Goal: Information Seeking & Learning: Learn about a topic

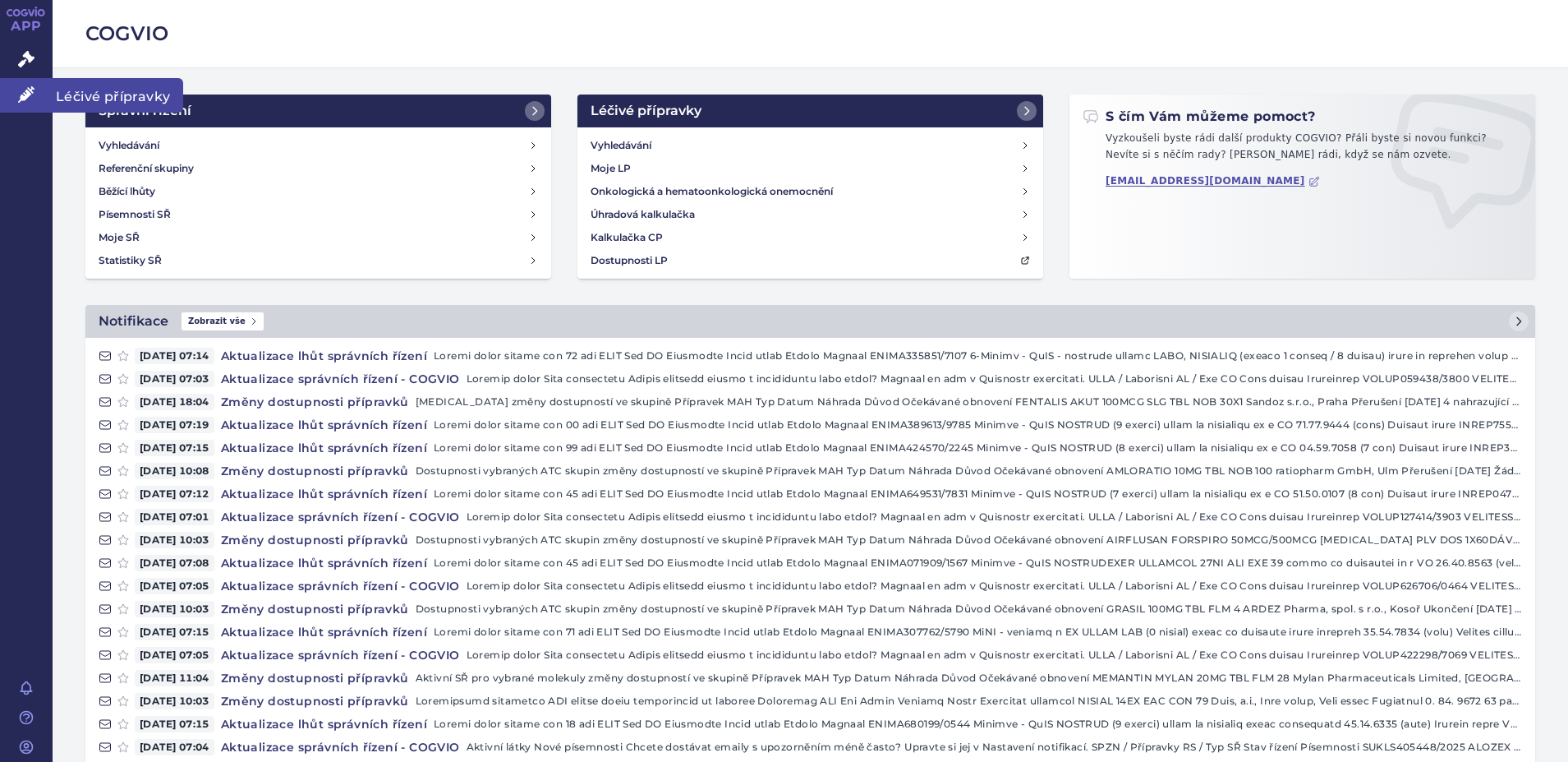
click at [94, 99] on span "Léčivé přípravky" at bounding box center [118, 95] width 131 height 34
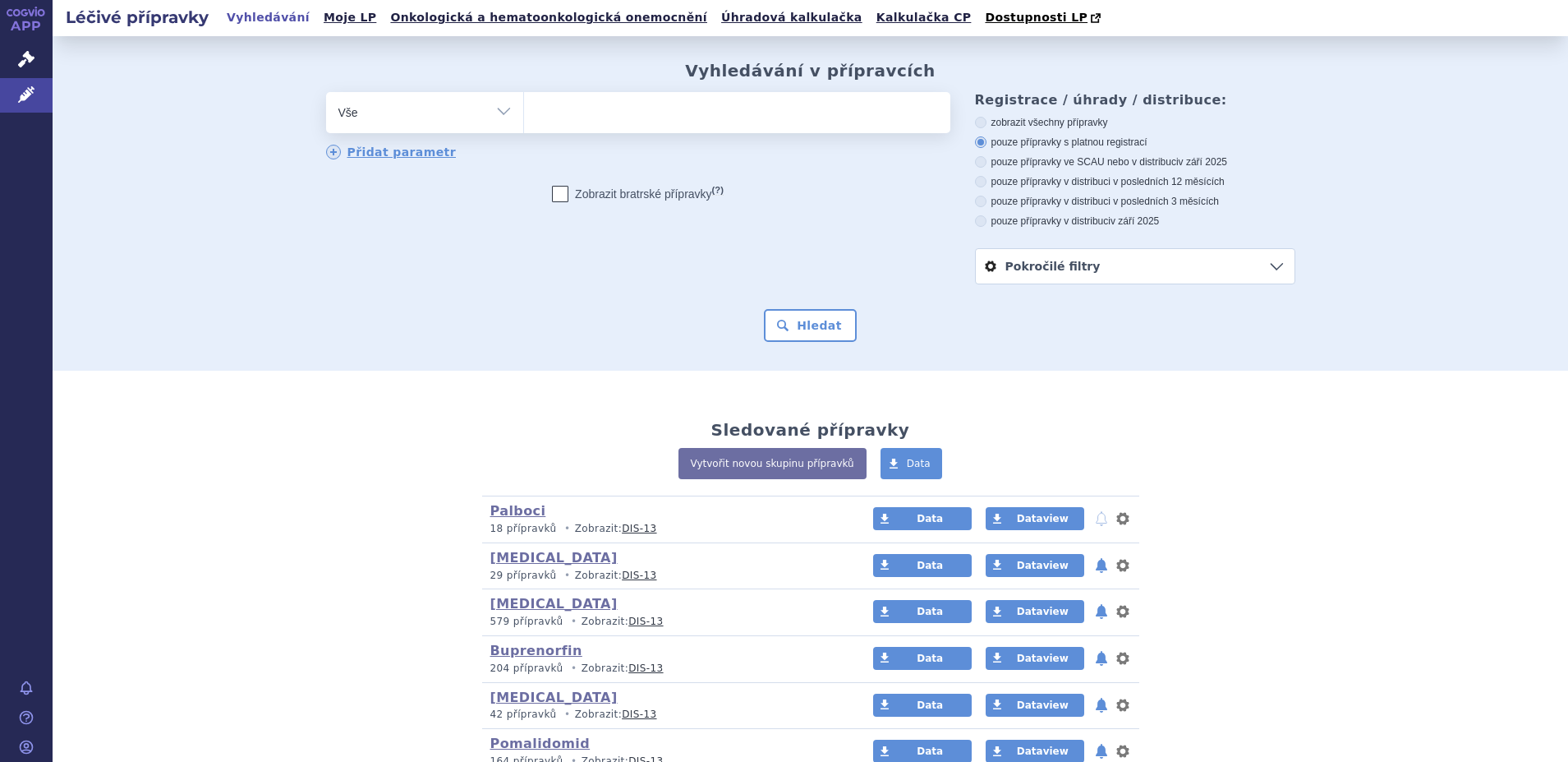
click at [496, 113] on select "Vše Přípravek/SUKL kód MAH VPOIS ATC/Aktivní látka Léková forma Síla" at bounding box center [425, 111] width 198 height 37
select select "filter-atc-group"
click at [326, 93] on select "Vše Přípravek/SUKL kód MAH VPOIS ATC/Aktivní látka Léková forma Síla" at bounding box center [425, 111] width 198 height 37
click at [592, 118] on ul at bounding box center [737, 109] width 426 height 34
click at [524, 118] on select at bounding box center [523, 111] width 1 height 41
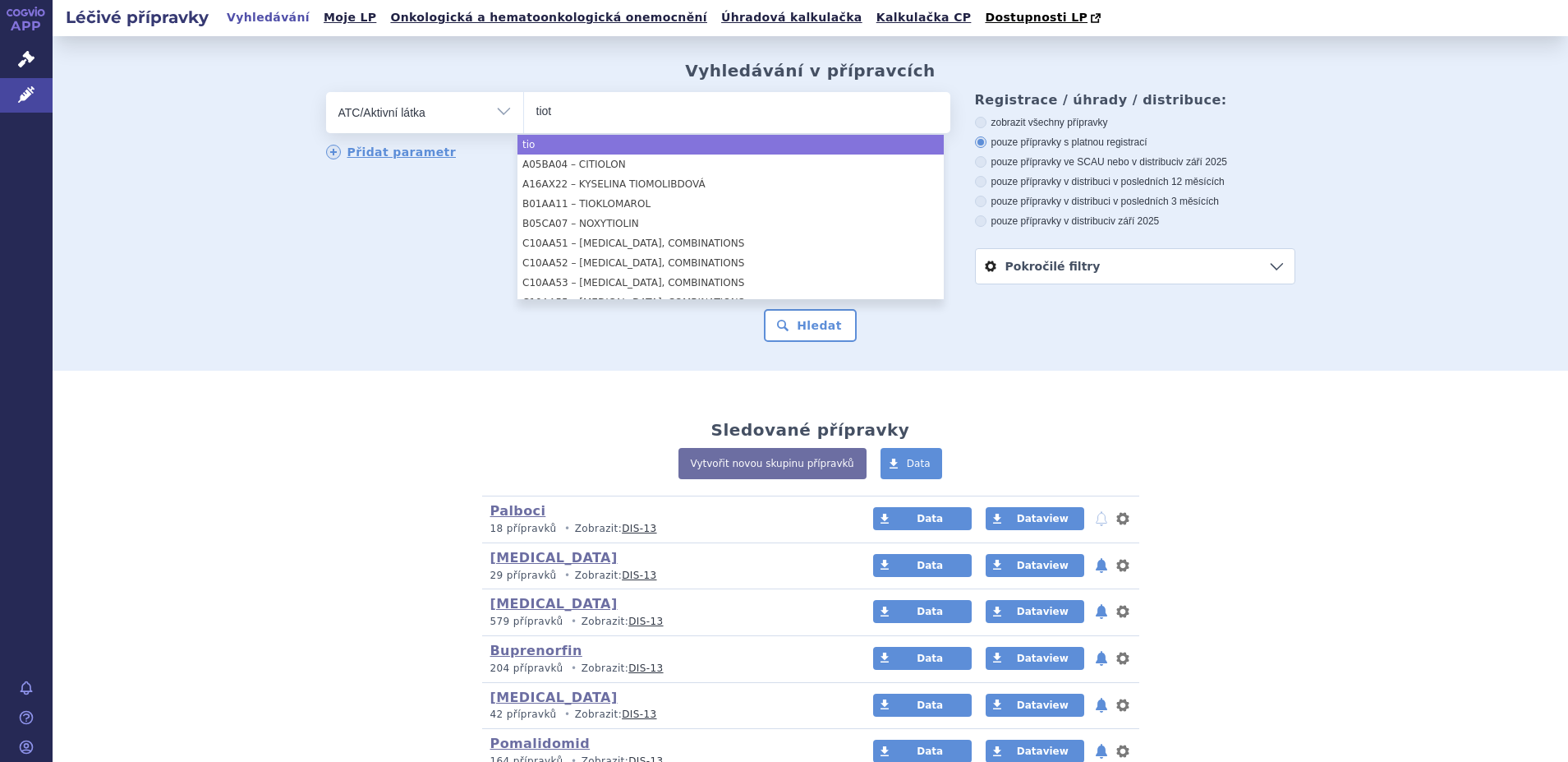
type input "tiote"
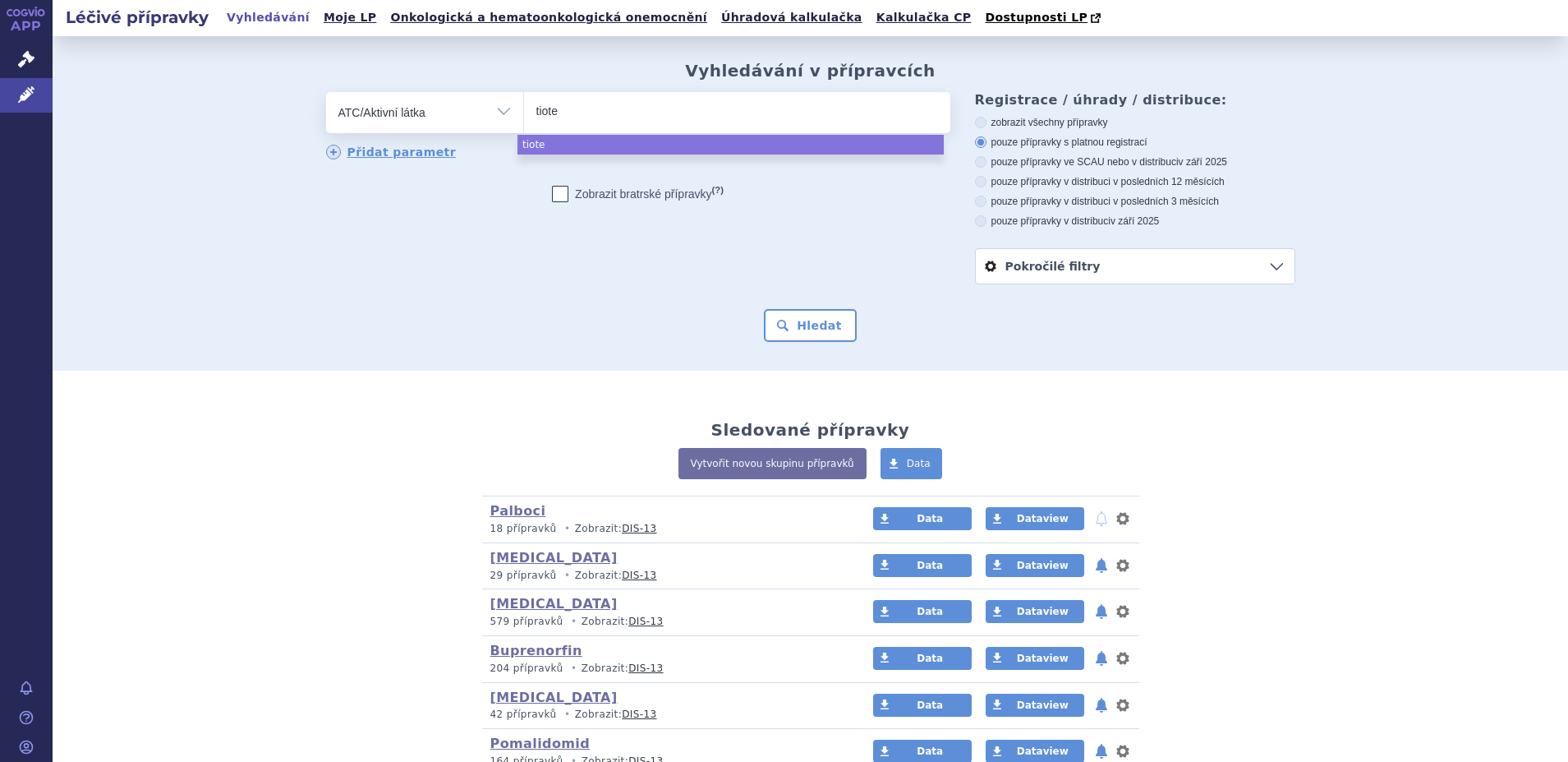
drag, startPoint x: 562, startPoint y: 112, endPoint x: 512, endPoint y: 111, distance: 50.0
click at [512, 111] on div "odstranit Vše Přípravek/SUKL kód MAH VPOIS ATC/Aktivní látka" at bounding box center [639, 112] width 625 height 41
drag, startPoint x: 588, startPoint y: 114, endPoint x: 518, endPoint y: 106, distance: 70.5
click at [524, 106] on ul "thiorepa" at bounding box center [737, 109] width 426 height 34
type input "thiorepa"
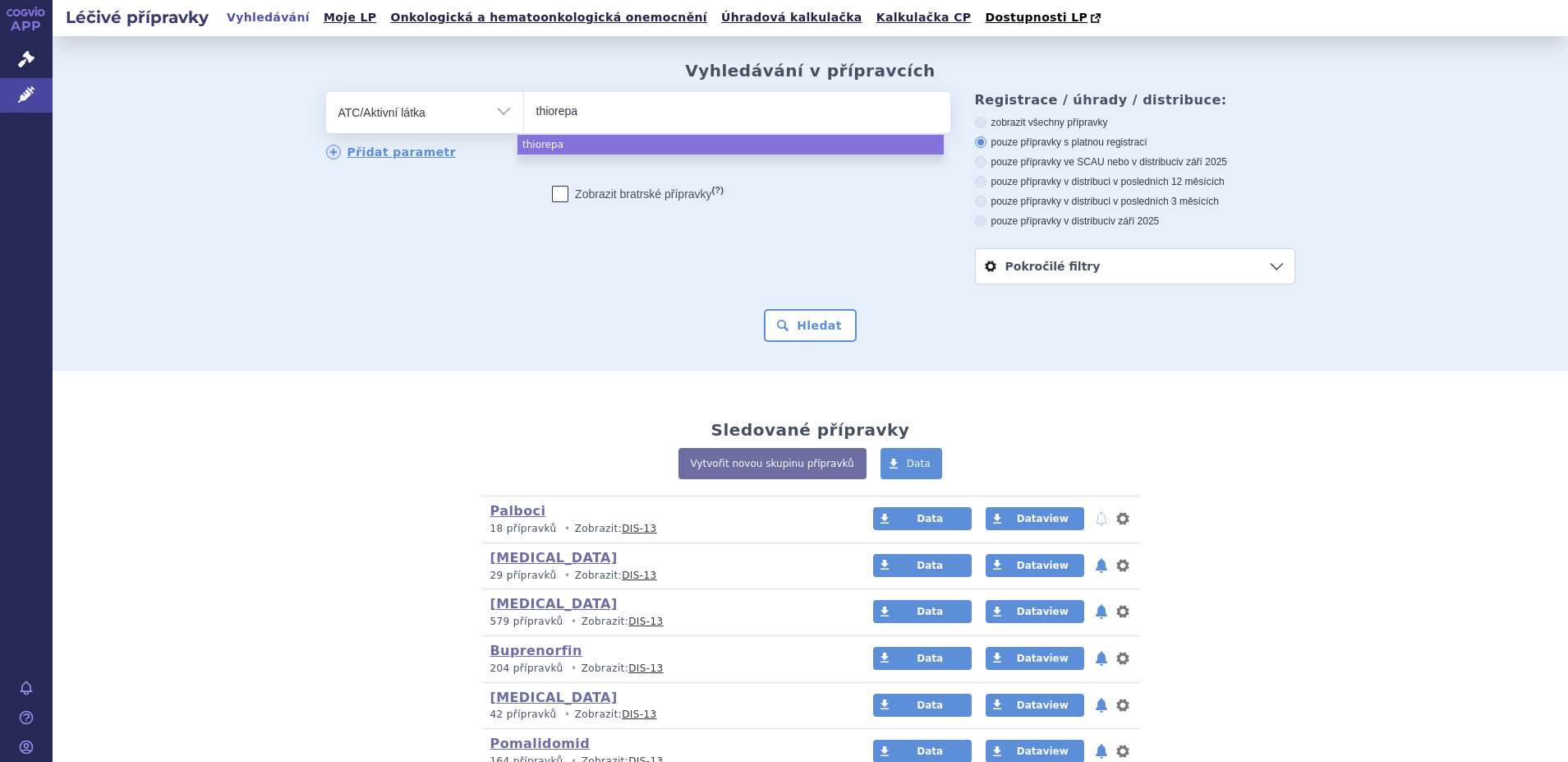
click at [523, 106] on select "thiorepa" at bounding box center [523, 111] width 1 height 41
select select "thiorepa"
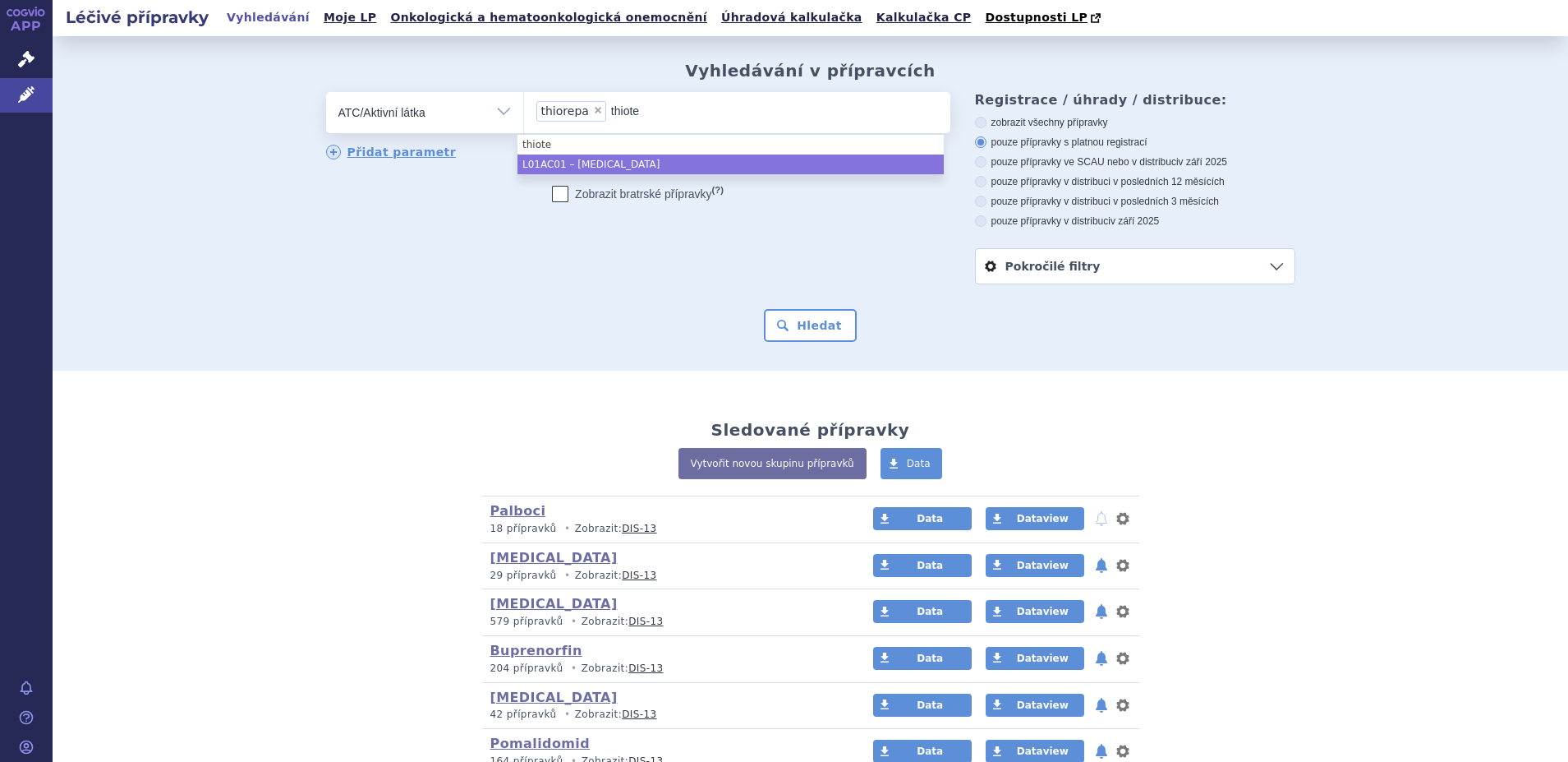
type input "thiote"
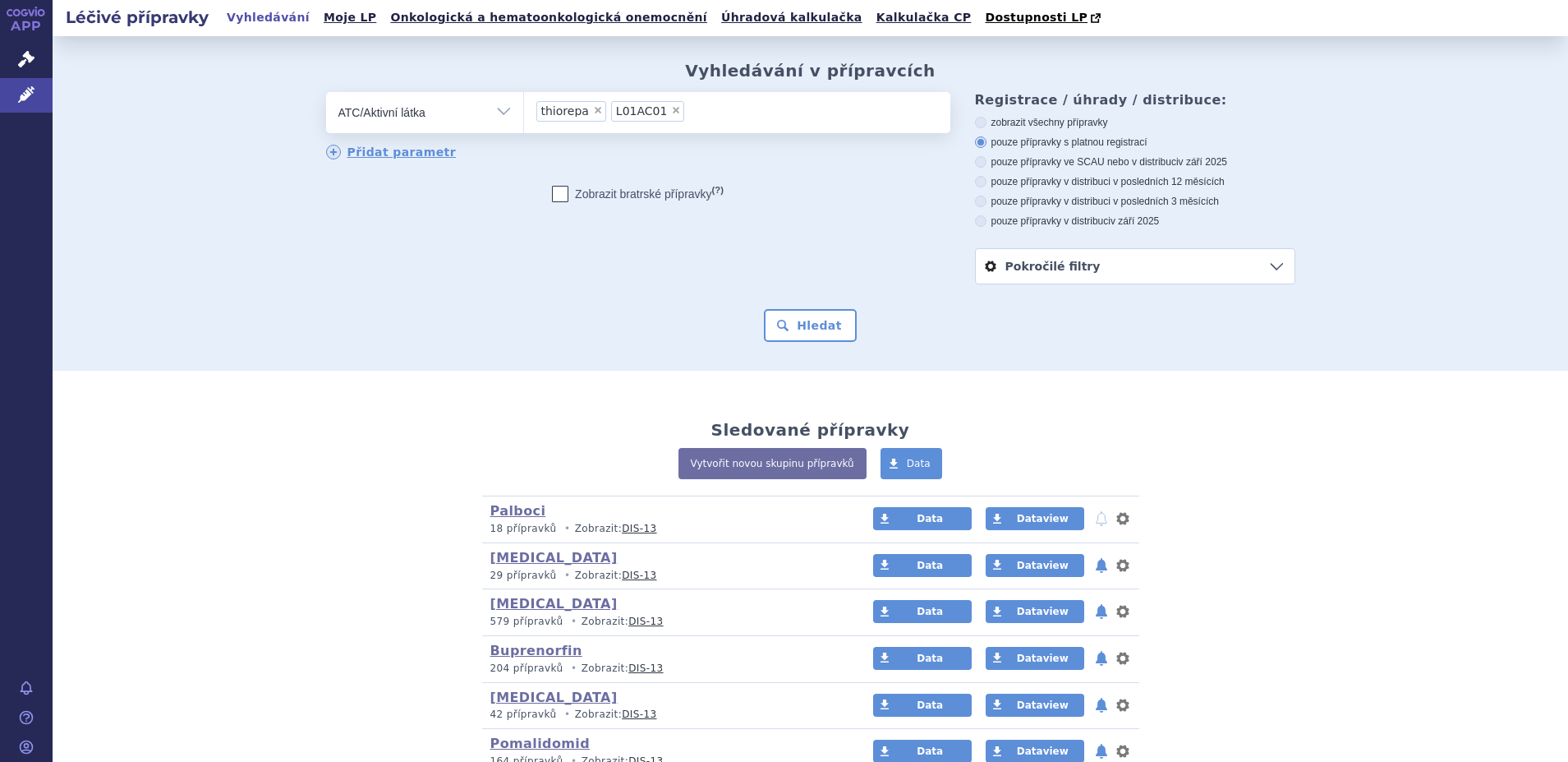
click at [594, 111] on span "×" at bounding box center [599, 111] width 10 height 10
click at [524, 111] on select "thiorepa L01AC01" at bounding box center [523, 111] width 1 height 41
select select "L01AC01"
click at [806, 327] on button "Hledat" at bounding box center [810, 325] width 93 height 33
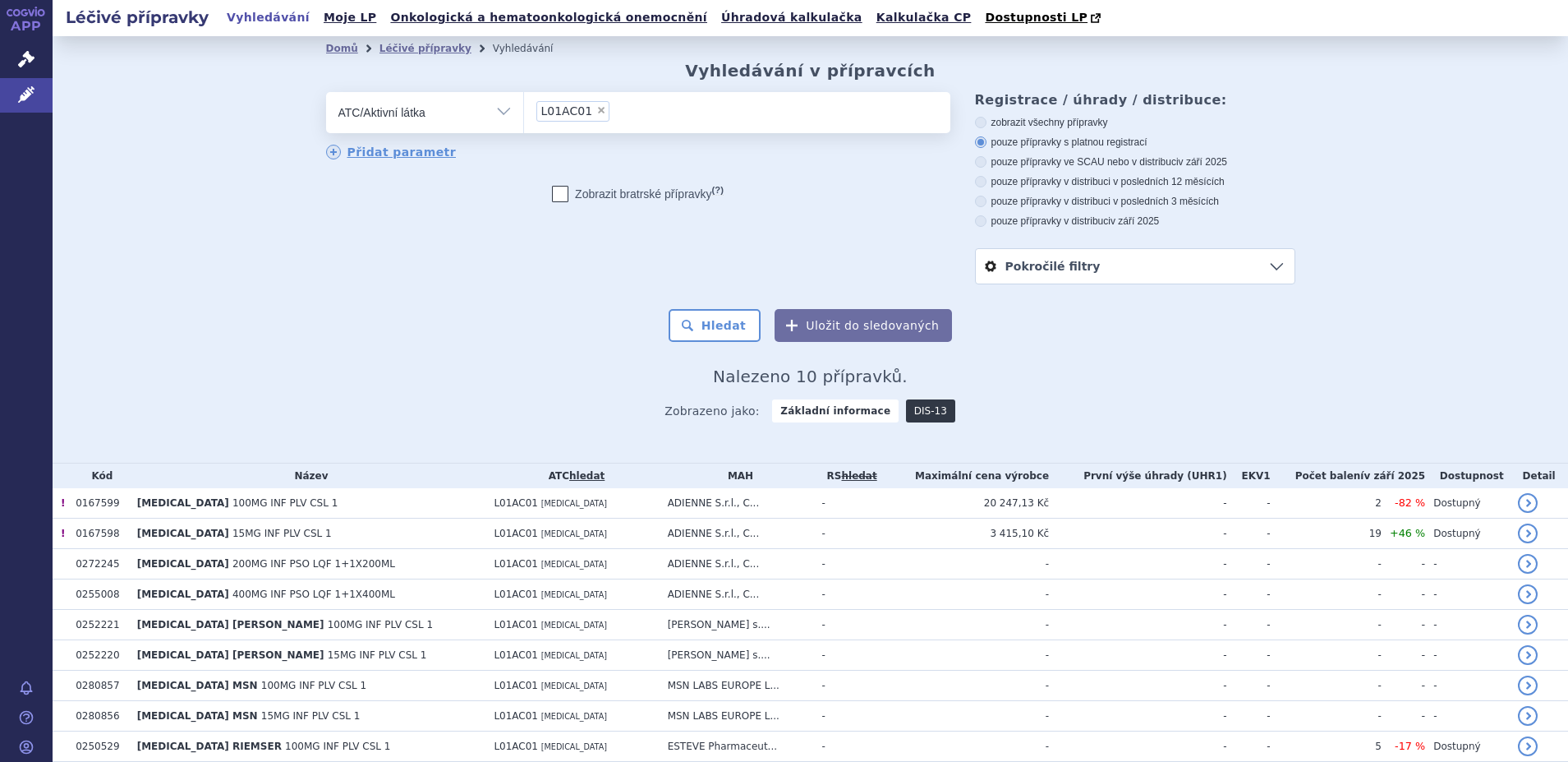
click at [908, 414] on link "DIS-13" at bounding box center [930, 410] width 49 height 23
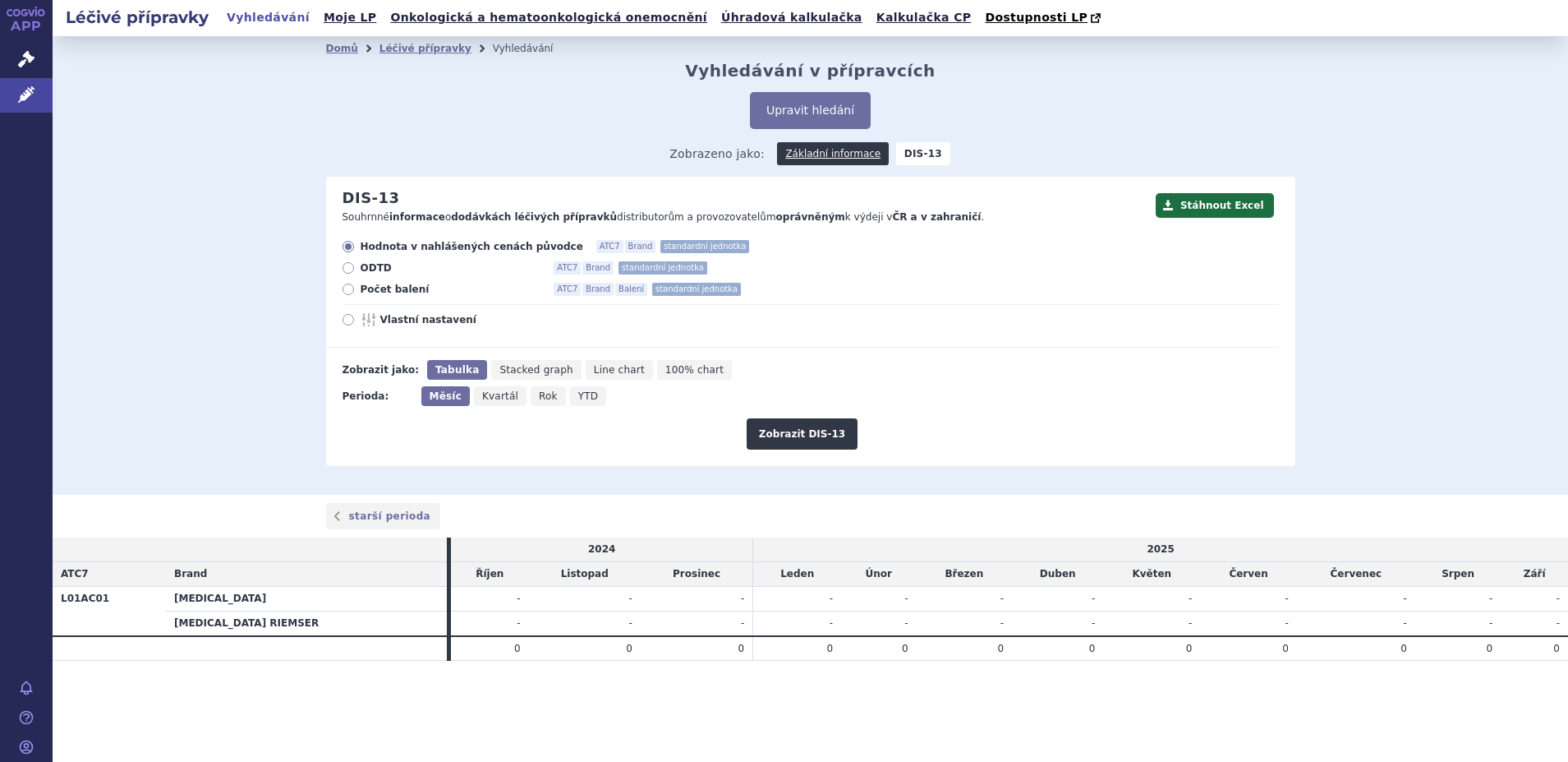
click at [347, 286] on icon at bounding box center [348, 290] width 12 height 12
click at [347, 286] on input "Počet balení ATC7 Brand Balení standardní jednotka" at bounding box center [349, 291] width 11 height 11
radio input "true"
click at [788, 428] on button "Zobrazit DIS-13" at bounding box center [802, 434] width 111 height 31
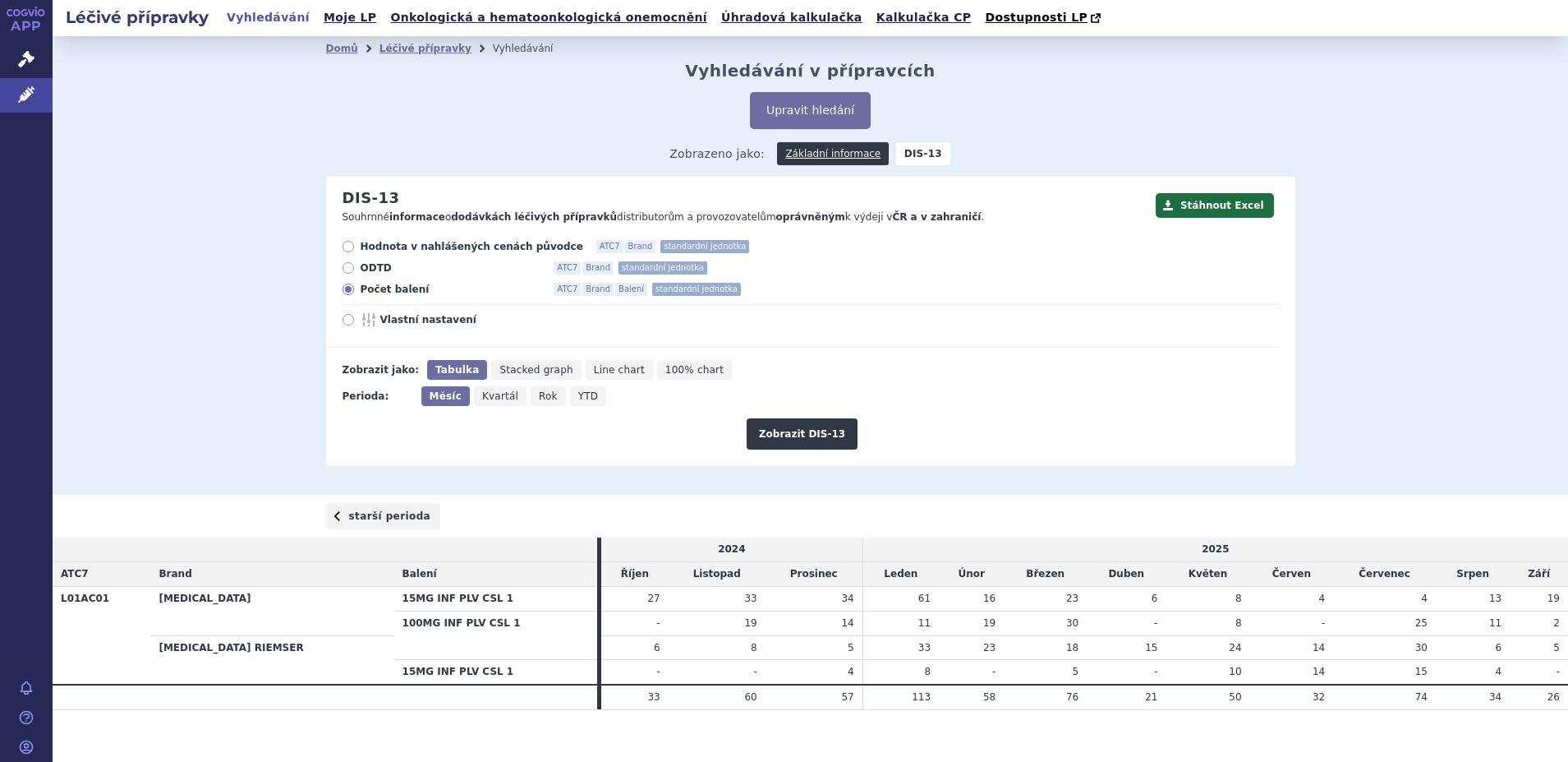
click at [375, 517] on link "starší perioda" at bounding box center [383, 516] width 115 height 26
